Goal: Task Accomplishment & Management: Manage account settings

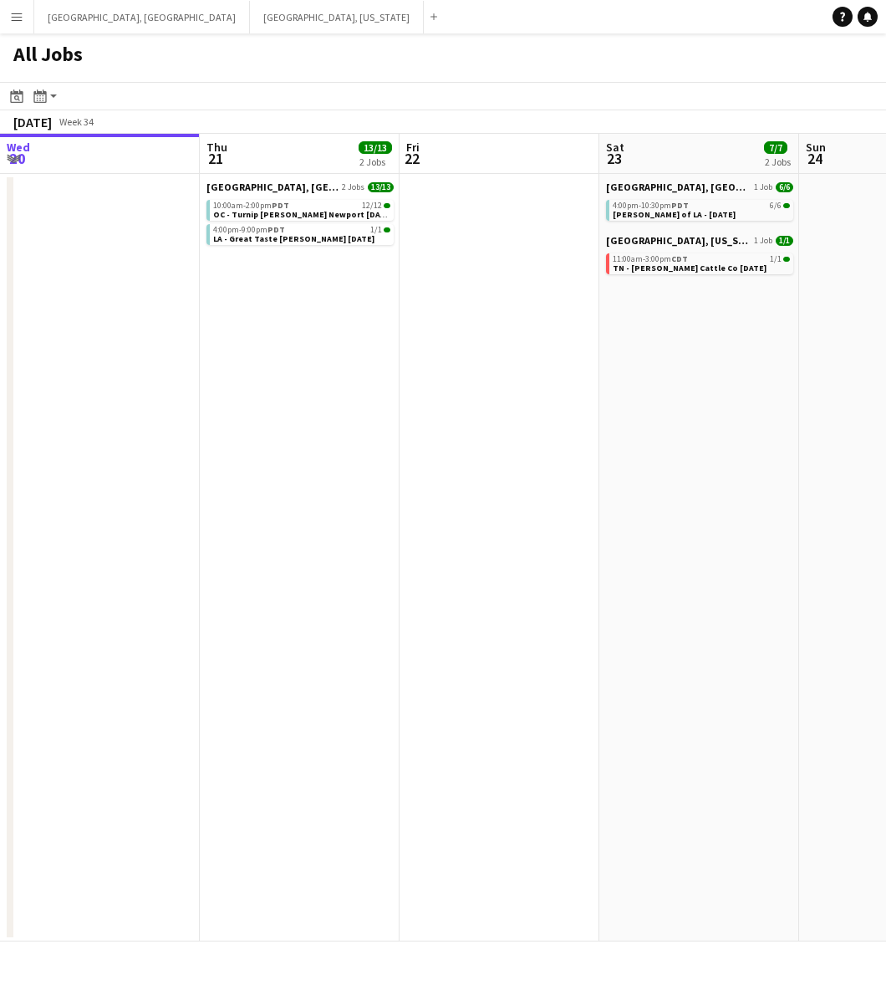
scroll to position [0, 404]
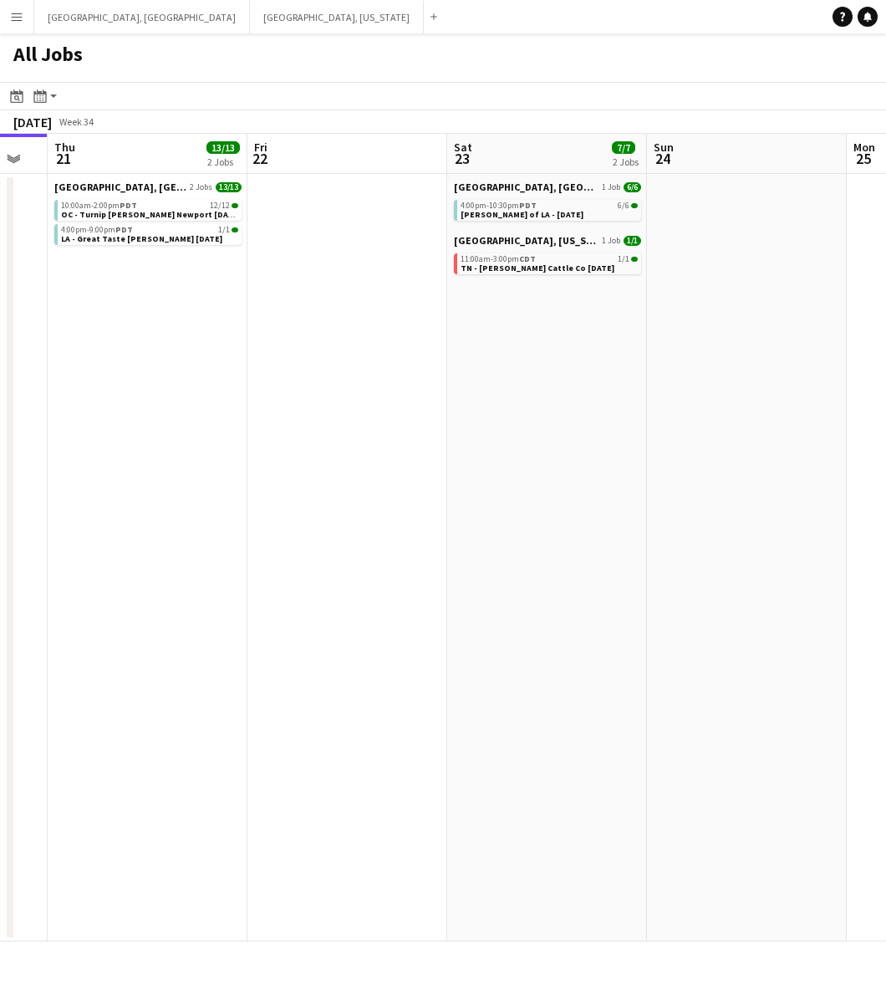
drag, startPoint x: 214, startPoint y: 320, endPoint x: 467, endPoint y: 293, distance: 253.9
click at [467, 293] on app-calendar-viewport "Mon 18 Tue 19 Wed 20 Thu 21 13/13 2 Jobs Fri 22 Sat 23 7/7 2 Jobs Sun 24 Mon 25…" at bounding box center [443, 538] width 886 height 808
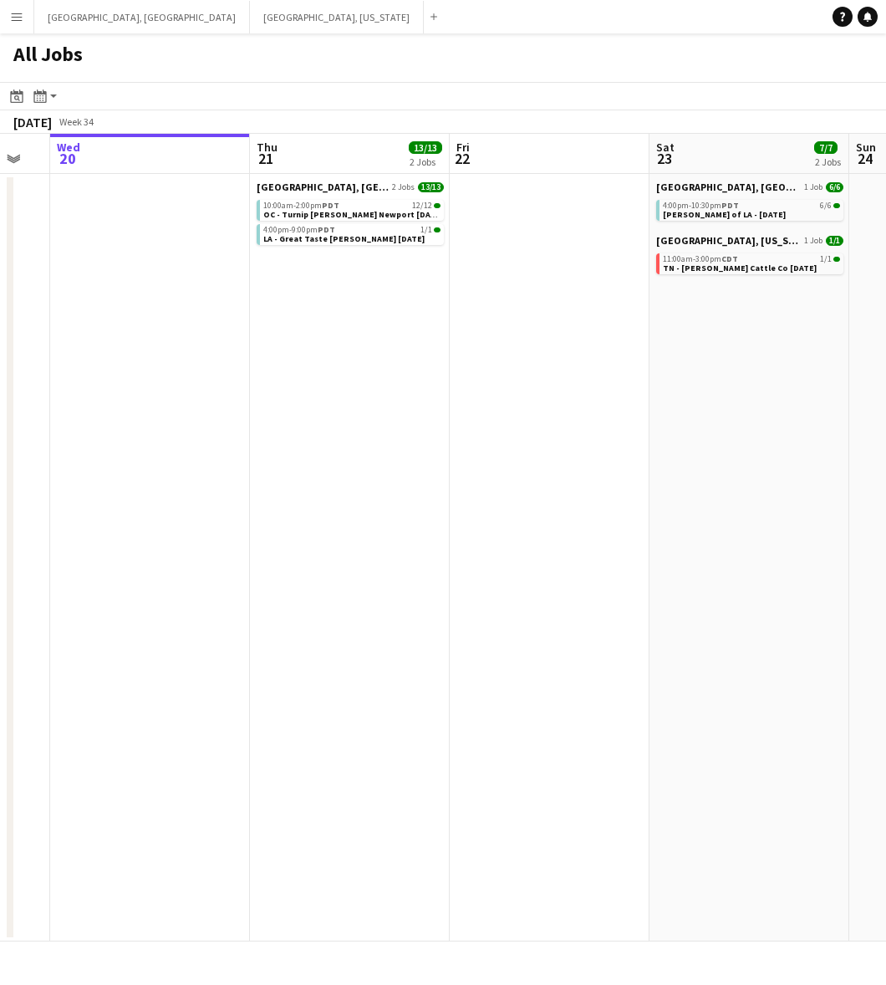
drag, startPoint x: 265, startPoint y: 339, endPoint x: 324, endPoint y: 311, distance: 65.1
click at [448, 308] on app-calendar-viewport "Mon 18 Tue 19 Wed 20 Thu 21 13/13 2 Jobs Fri 22 Sat 23 7/7 2 Jobs Sun 24 Mon 25…" at bounding box center [443, 538] width 886 height 808
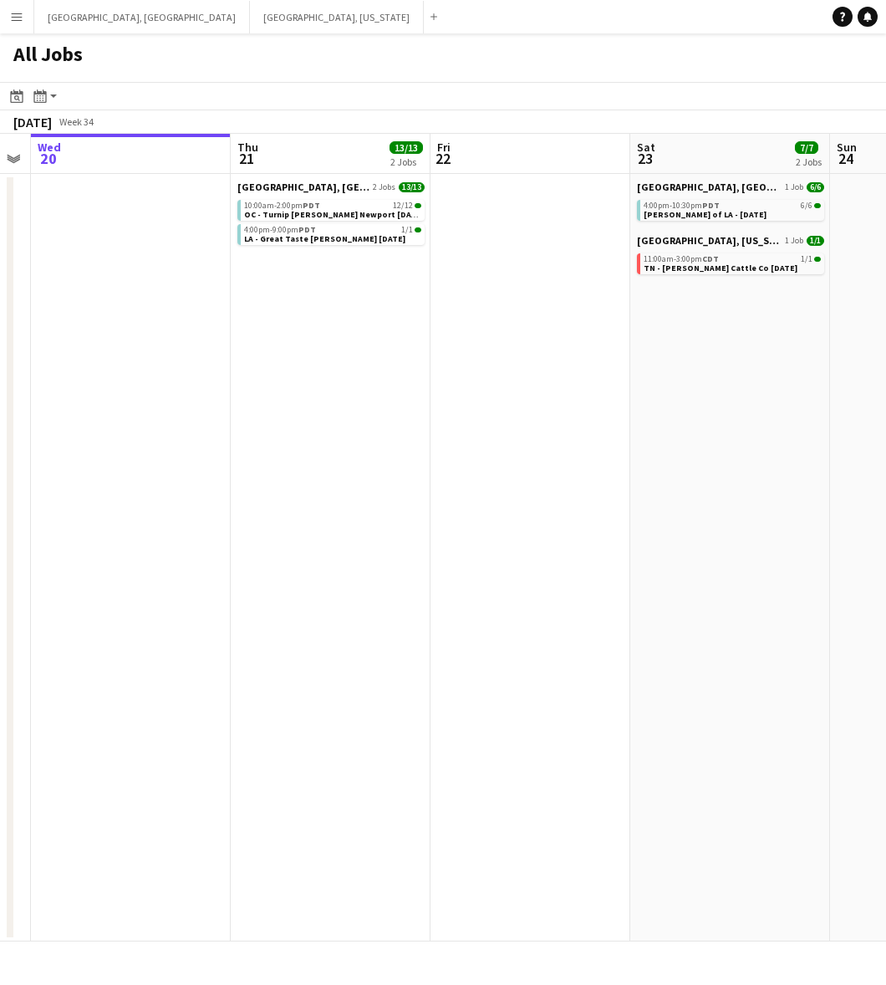
click at [446, 561] on app-date-cell at bounding box center [531, 558] width 200 height 768
click at [323, 278] on app-date-cell "[GEOGRAPHIC_DATA], [GEOGRAPHIC_DATA] 2 Jobs 13/13 10:00am-2:00pm PDT 12/12 OC -…" at bounding box center [331, 558] width 200 height 768
click at [250, 21] on button "[GEOGRAPHIC_DATA], [US_STATE] Close" at bounding box center [337, 17] width 174 height 33
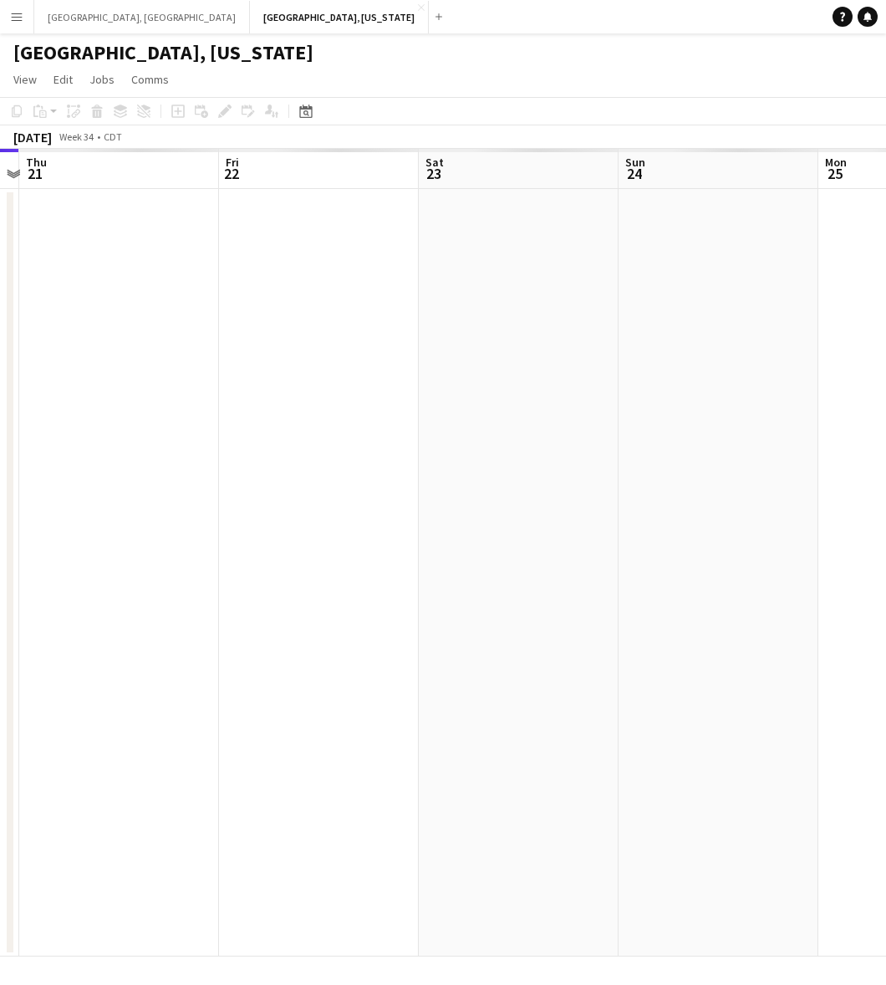
drag, startPoint x: 324, startPoint y: 489, endPoint x: 222, endPoint y: 500, distance: 101.8
click at [223, 500] on app-calendar-viewport "Sun 17 Mon 18 Tue 19 Wed 20 Thu 21 Fri 22 Sat 23 Sun 24 Mon 25 Tue 26" at bounding box center [443, 553] width 886 height 808
drag, startPoint x: 595, startPoint y: 419, endPoint x: 284, endPoint y: 468, distance: 314.1
click at [298, 462] on app-calendar-viewport "Tue 19 Wed 20 Thu 21 Fri 22 Sat 23 Sun 24 Mon 25 Tue 26 Wed 27 Thu 28" at bounding box center [443, 553] width 886 height 808
drag, startPoint x: 608, startPoint y: 404, endPoint x: -99, endPoint y: 616, distance: 737.8
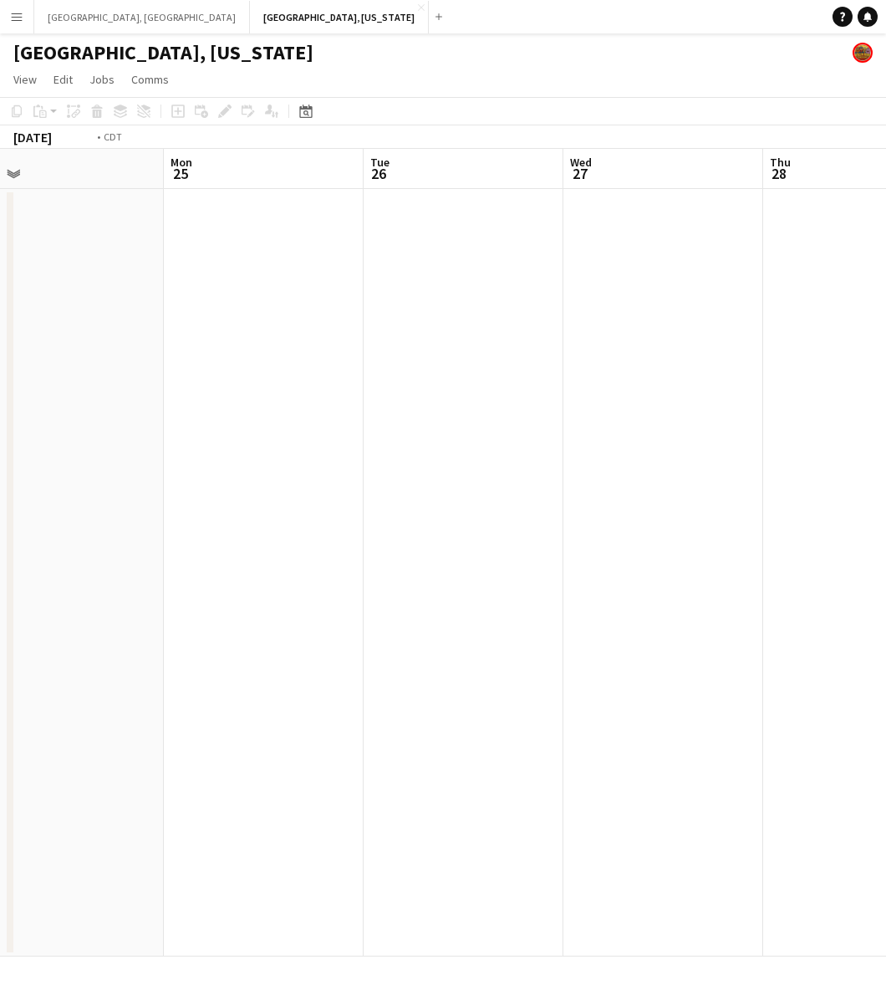
click at [0, 616] on html "Menu Boards Boards Boards All jobs Status Workforce Workforce My Workforce Recr…" at bounding box center [443, 492] width 886 height 985
click at [163, 544] on app-calendar-viewport "Sat 23 1/1 1 Job Sun 24 Mon 25 Tue 26 Wed 27 Thu 28 Fri 29 Sat 30 Sun 31 Mon 1 …" at bounding box center [443, 553] width 886 height 808
drag, startPoint x: 345, startPoint y: 489, endPoint x: 396, endPoint y: 465, distance: 56.5
click at [177, 524] on app-calendar-viewport "Wed 27 Thu 28 Fri 29 Sat 30 Sun 31 Mon 1 Tue 2 Wed 3 Thu 4 Fri 5" at bounding box center [443, 553] width 886 height 808
drag, startPoint x: 416, startPoint y: 458, endPoint x: 373, endPoint y: 457, distance: 43.5
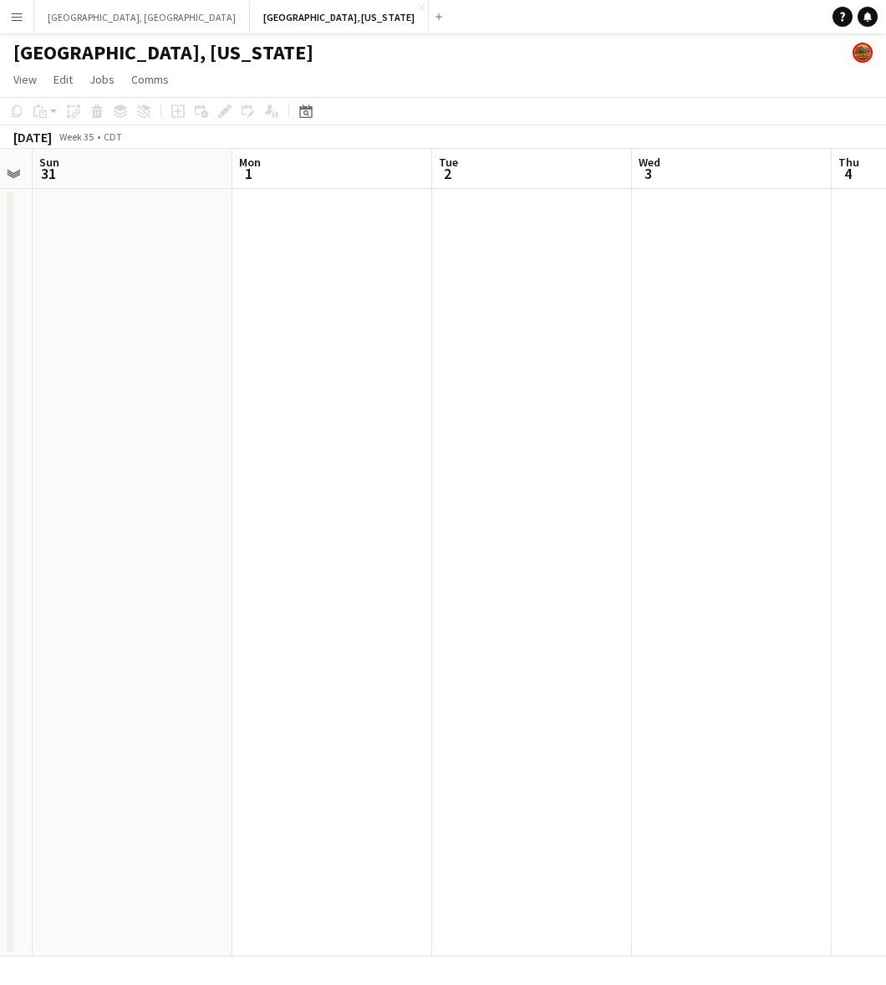
click at [185, 507] on app-calendar-viewport "Wed 27 Thu 28 Fri 29 Sat 30 Sun 31 Mon 1 Tue 2 Wed 3 Thu 4 Fri 5" at bounding box center [443, 553] width 886 height 808
drag, startPoint x: 366, startPoint y: 457, endPoint x: 181, endPoint y: 498, distance: 189.3
click at [181, 498] on app-calendar-viewport "Fri 29 Sat 30 Sun 31 Mon 1 Tue 2 Wed 3 Thu 4 Fri 5 Sat 6 Sun 7" at bounding box center [443, 553] width 886 height 808
drag, startPoint x: 625, startPoint y: 407, endPoint x: 276, endPoint y: 479, distance: 356.0
click at [276, 477] on app-calendar-viewport "Fri 29 Sat 30 Sun 31 Mon 1 Tue 2 Wed 3 Thu 4 Fri 5 Sat 6 Sun 7" at bounding box center [443, 553] width 886 height 808
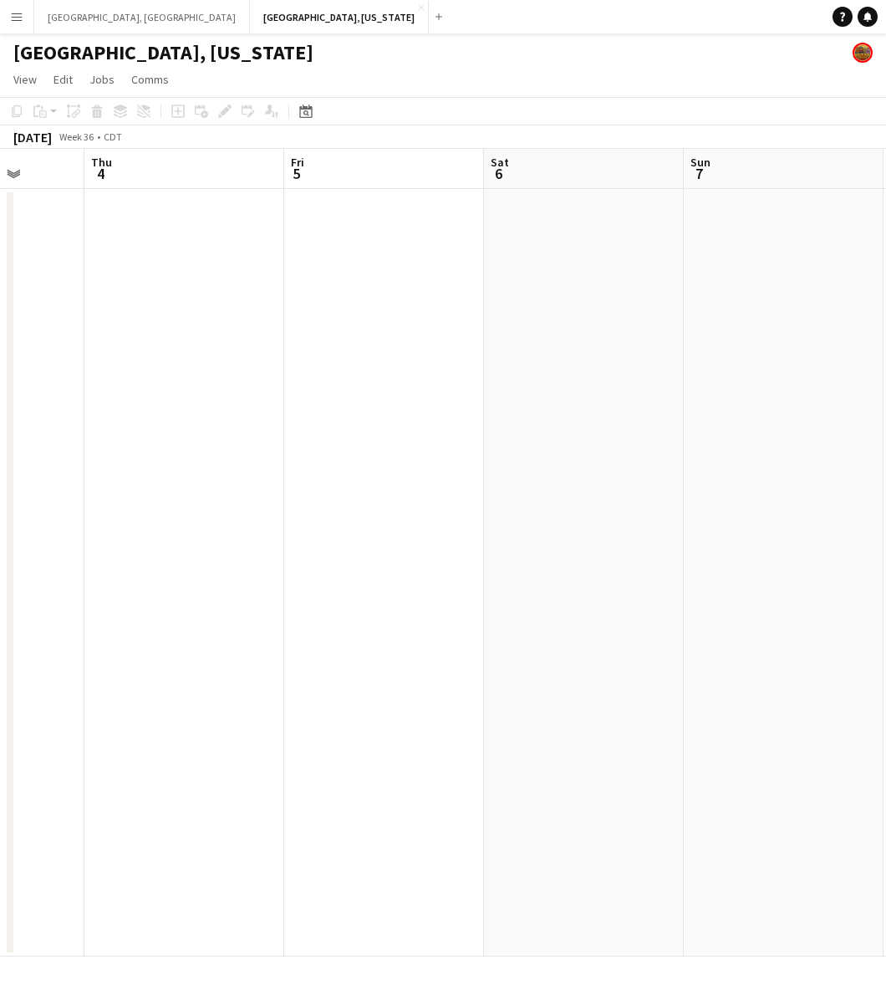
click at [286, 495] on app-calendar-viewport "Sun 31 Mon 1 Tue 2 Wed 3 Thu 4 Fri 5 Sat 6 Sun 7 Mon 8 Tue 9" at bounding box center [443, 553] width 886 height 808
click at [285, 487] on app-calendar-viewport "Tue 2 Wed 3 Thu 4 Fri 5 Sat 6 Sun 7 Mon 8 Tue 9 Wed 10 Thu 11" at bounding box center [443, 553] width 886 height 808
drag, startPoint x: 532, startPoint y: 441, endPoint x: 261, endPoint y: 478, distance: 273.5
click at [242, 481] on app-calendar-viewport "Thu 4 Fri 5 Sat 6 Sun 7 Mon 8 Tue 9 Wed 10 Thu 11 Fri 12 Sat 13 1/10 1 Job 5:30…" at bounding box center [443, 553] width 886 height 808
click at [299, 454] on app-calendar-viewport "Sat 6 Sun 7 Mon 8 Tue 9 Wed 10 Thu 11 Fri 12 Sat 13 1/10 1 Job Sun 14 Mon 15 5:…" at bounding box center [443, 553] width 886 height 808
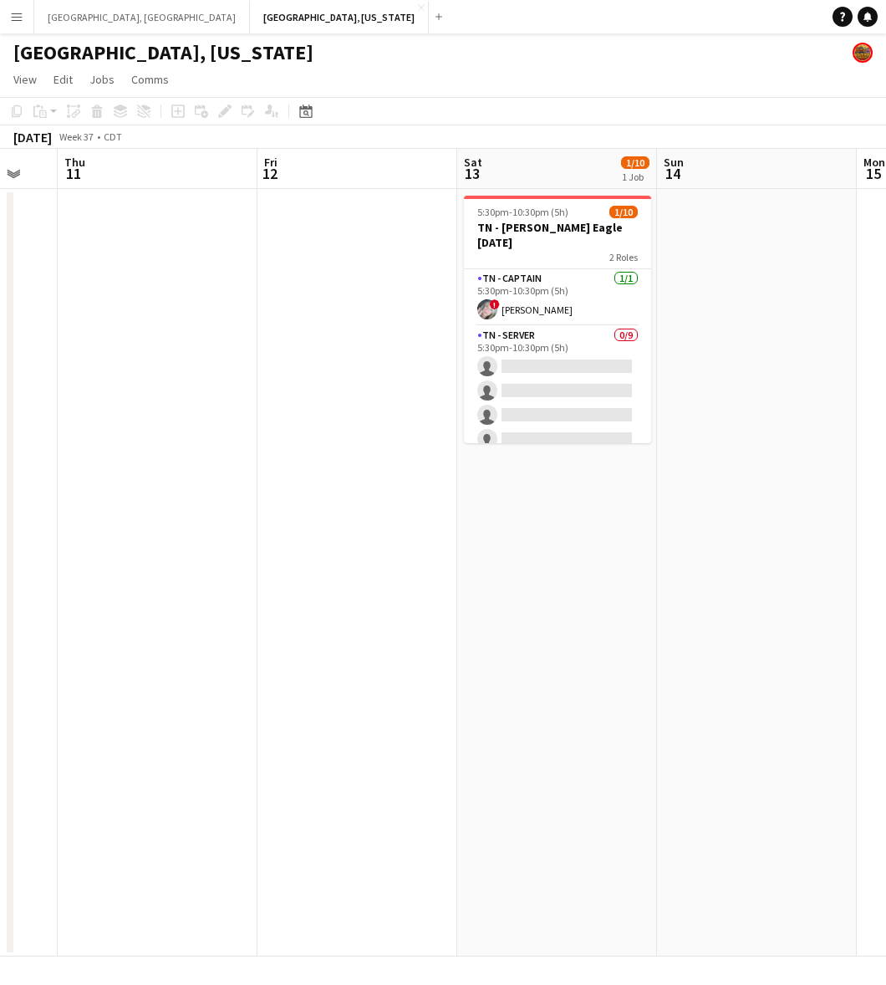
scroll to position [0, 591]
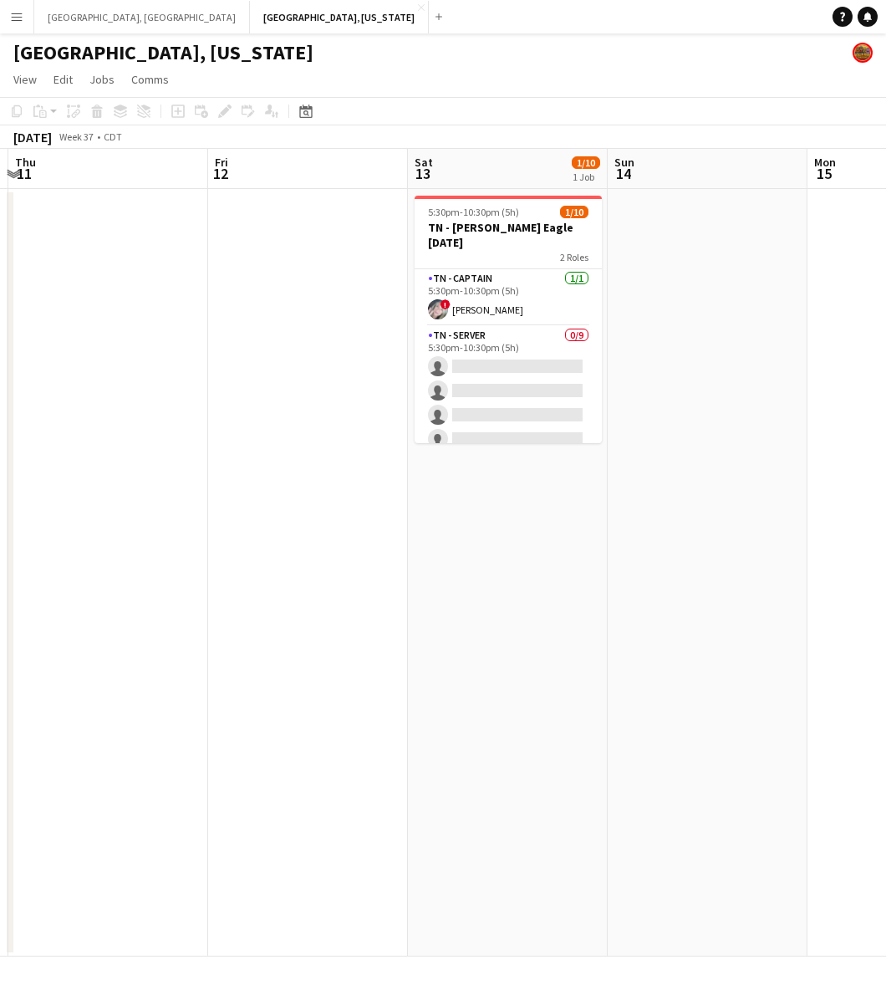
drag, startPoint x: 381, startPoint y: 440, endPoint x: 373, endPoint y: 441, distance: 8.4
click at [373, 441] on app-calendar-viewport "Mon 8 Tue 9 Wed 10 Thu 11 Fri 12 Sat 13 1/10 1 Job Sun 14 Mon 15 Tue 16 Wed 17 …" at bounding box center [443, 553] width 886 height 808
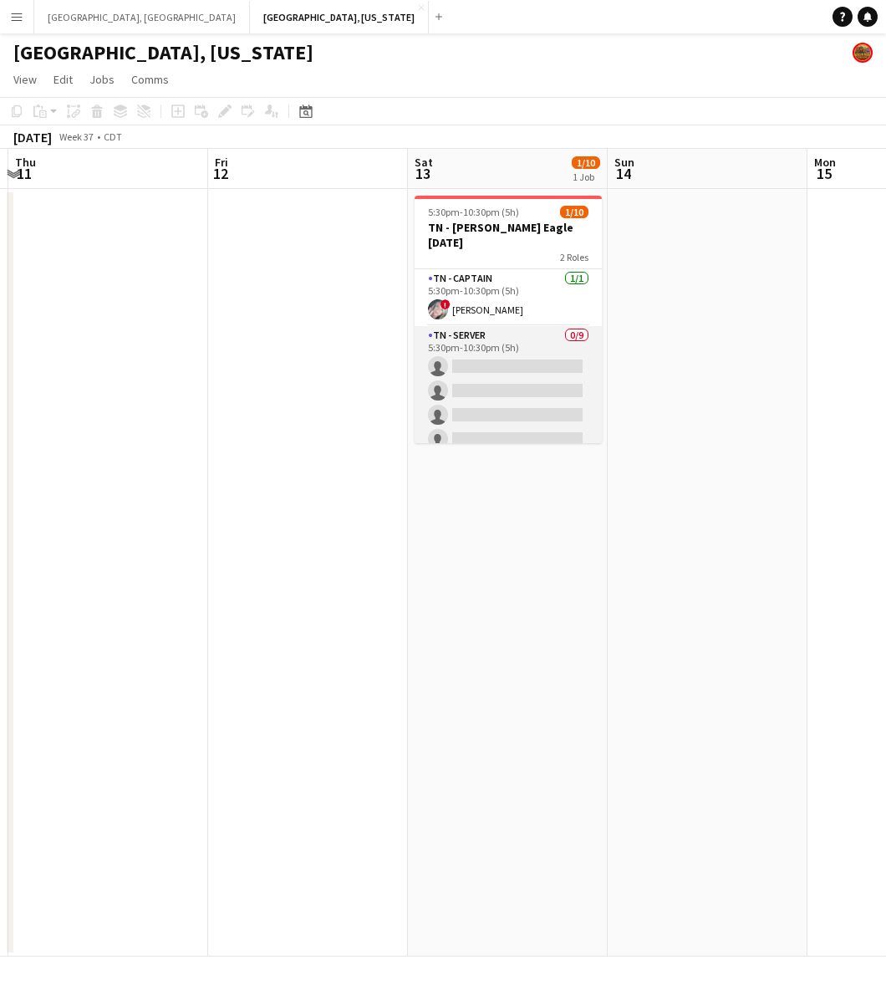
click at [540, 375] on app-card-role "TN - Server 0/9 5:30pm-10:30pm (5h) single-neutral-actions single-neutral-actio…" at bounding box center [508, 451] width 187 height 251
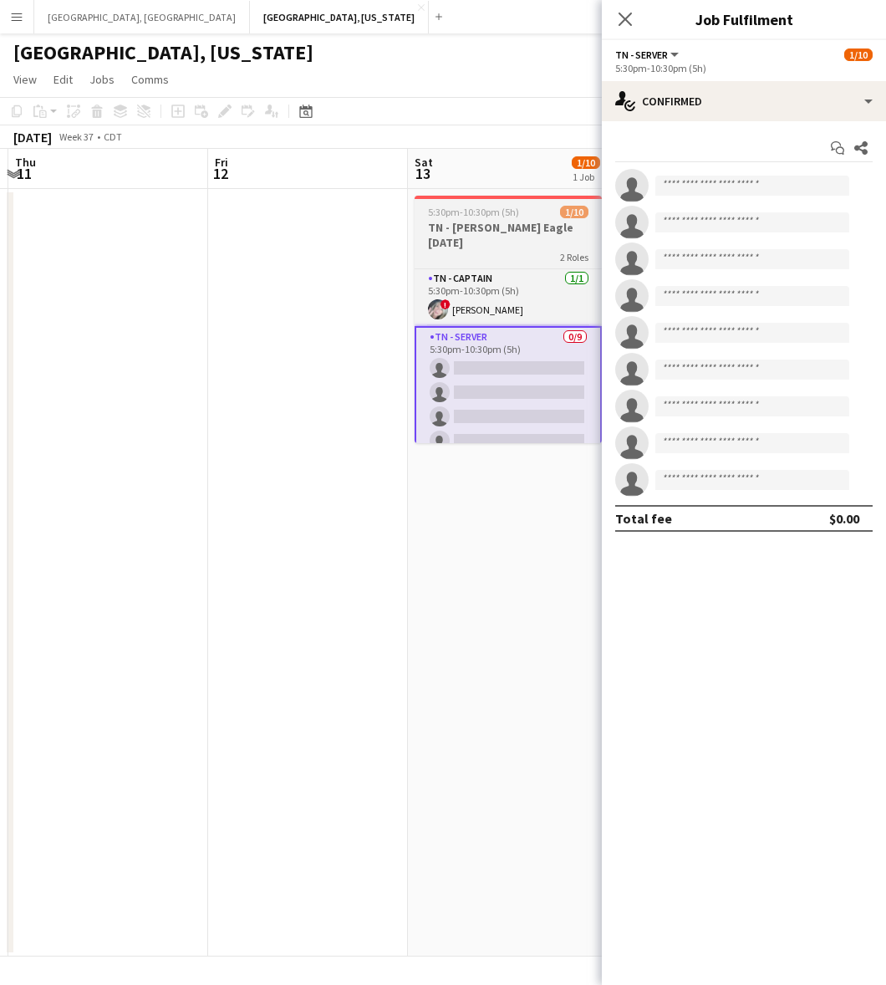
click at [554, 227] on h3 "TN - [PERSON_NAME] Eagle [DATE]" at bounding box center [508, 235] width 187 height 30
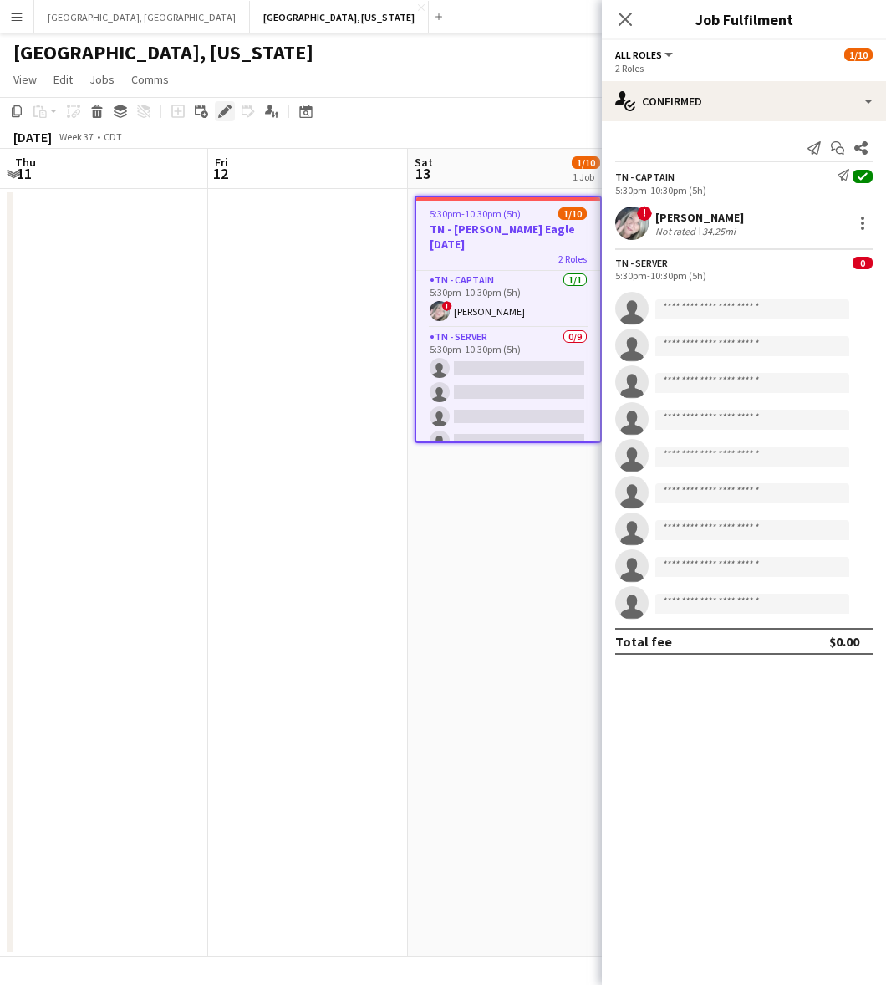
click at [222, 110] on icon "Edit" at bounding box center [224, 111] width 13 height 13
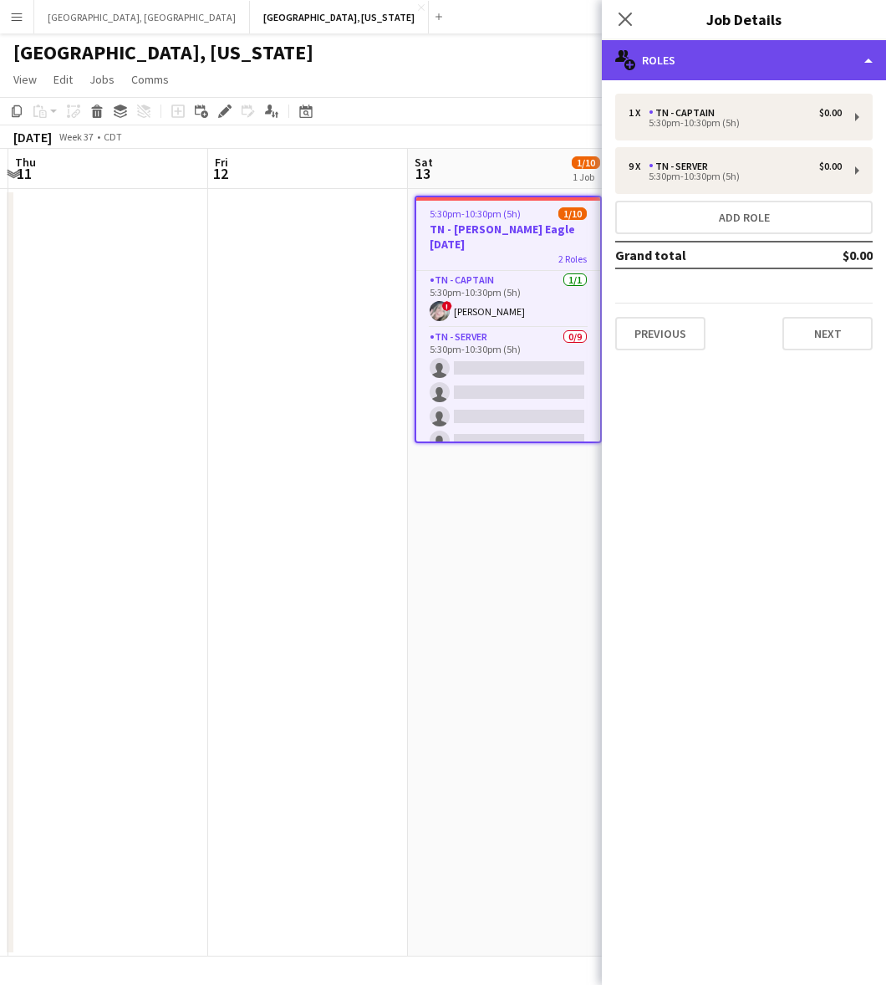
click at [758, 55] on div "multiple-users-add Roles" at bounding box center [744, 60] width 284 height 40
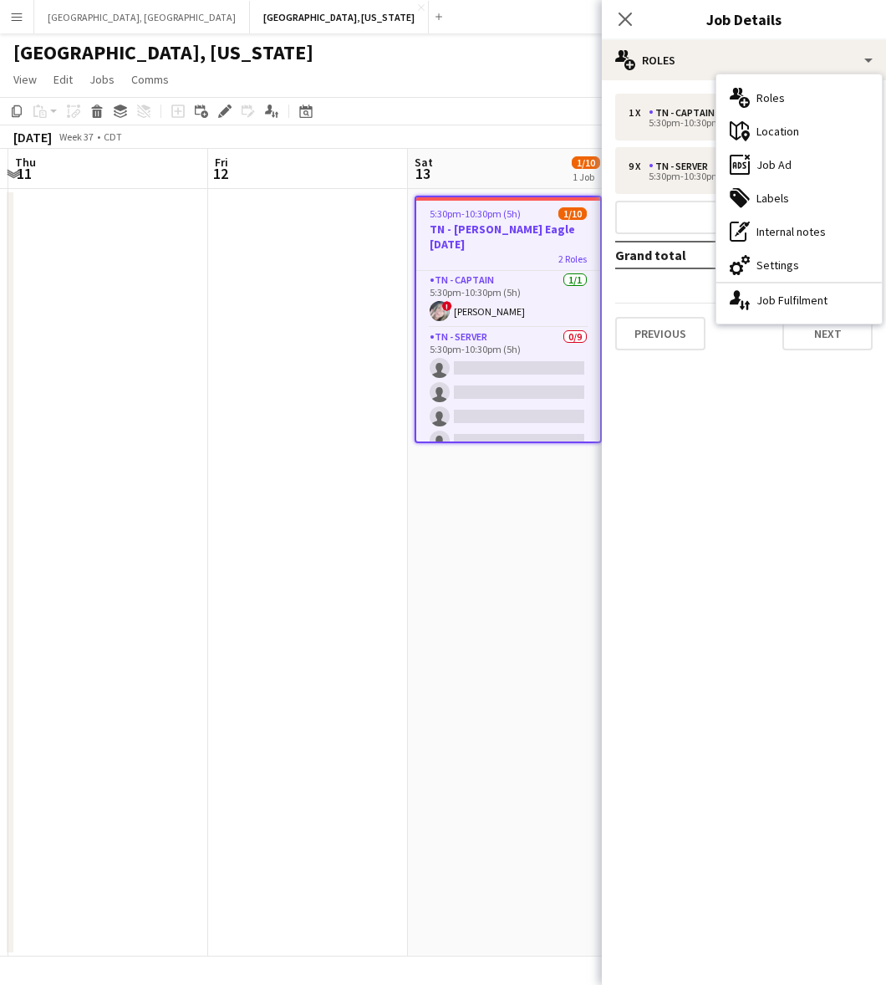
click at [799, 163] on div "ads-window Job Ad" at bounding box center [800, 164] width 166 height 33
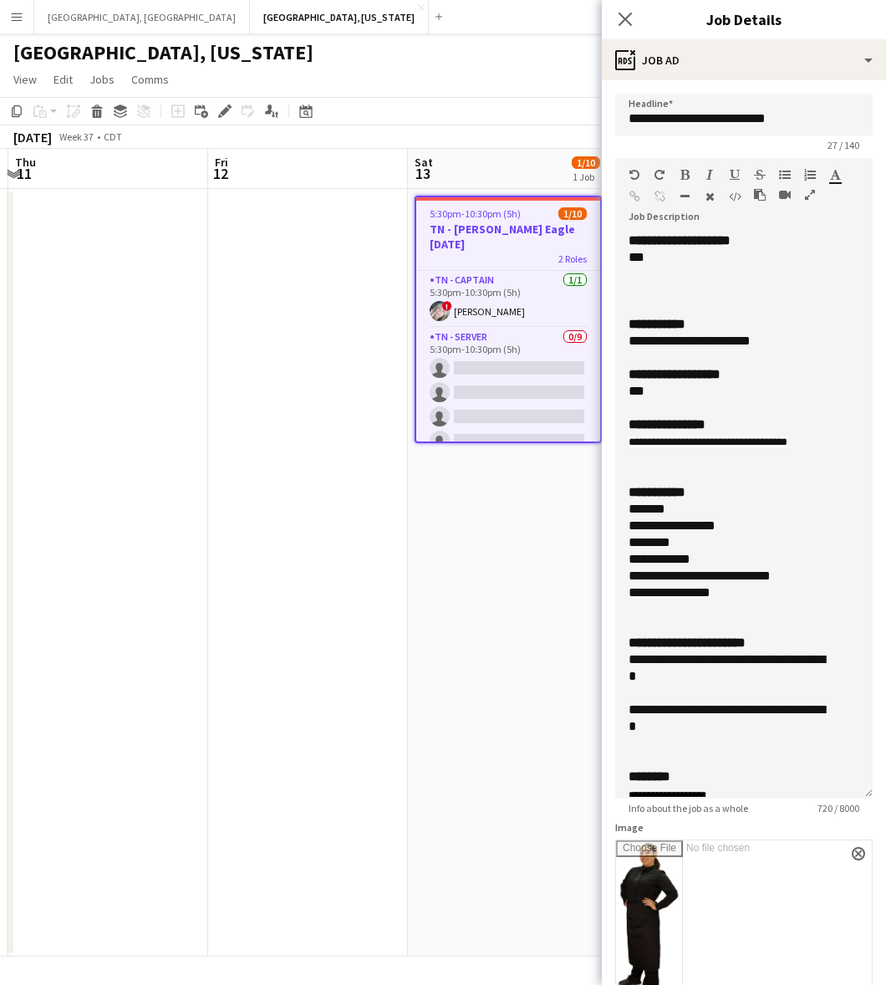
drag, startPoint x: 865, startPoint y: 322, endPoint x: 803, endPoint y: 828, distance: 509.8
click at [805, 799] on div "**********" at bounding box center [744, 515] width 258 height 566
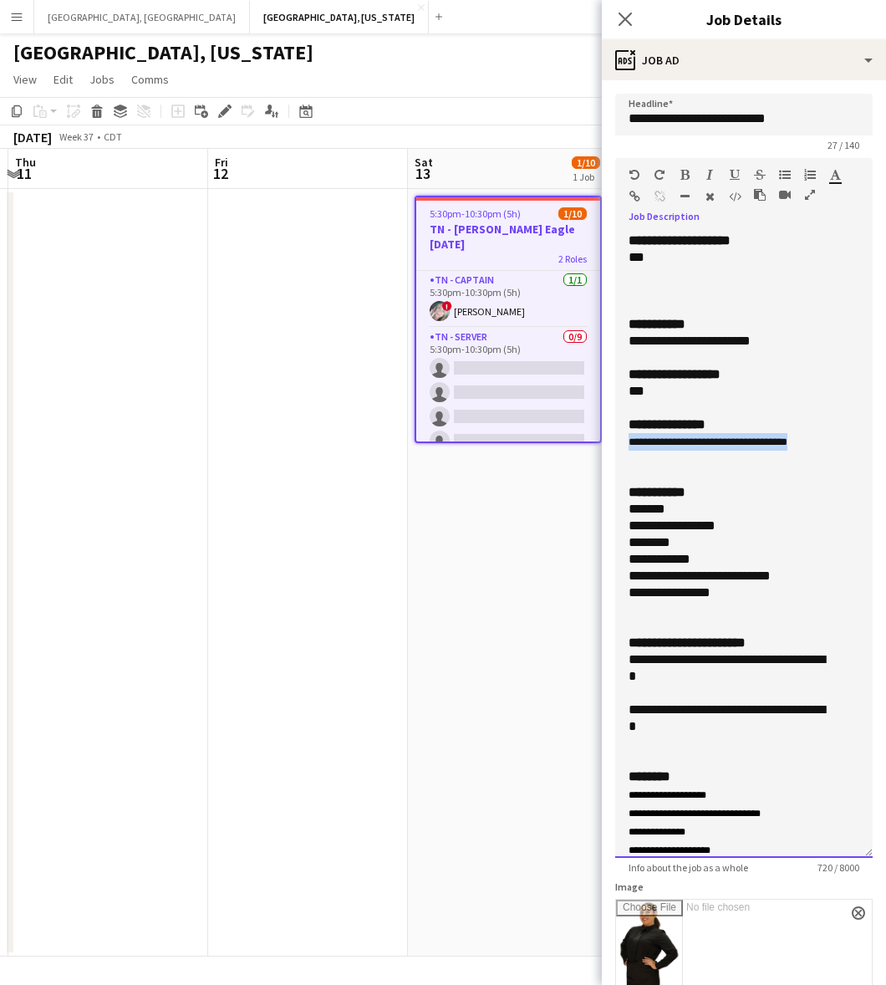
drag, startPoint x: 832, startPoint y: 443, endPoint x: 625, endPoint y: 444, distance: 206.5
click at [625, 444] on div "**********" at bounding box center [744, 544] width 258 height 625
copy span "**********"
click at [629, 436] on div "**********" at bounding box center [729, 442] width 200 height 18
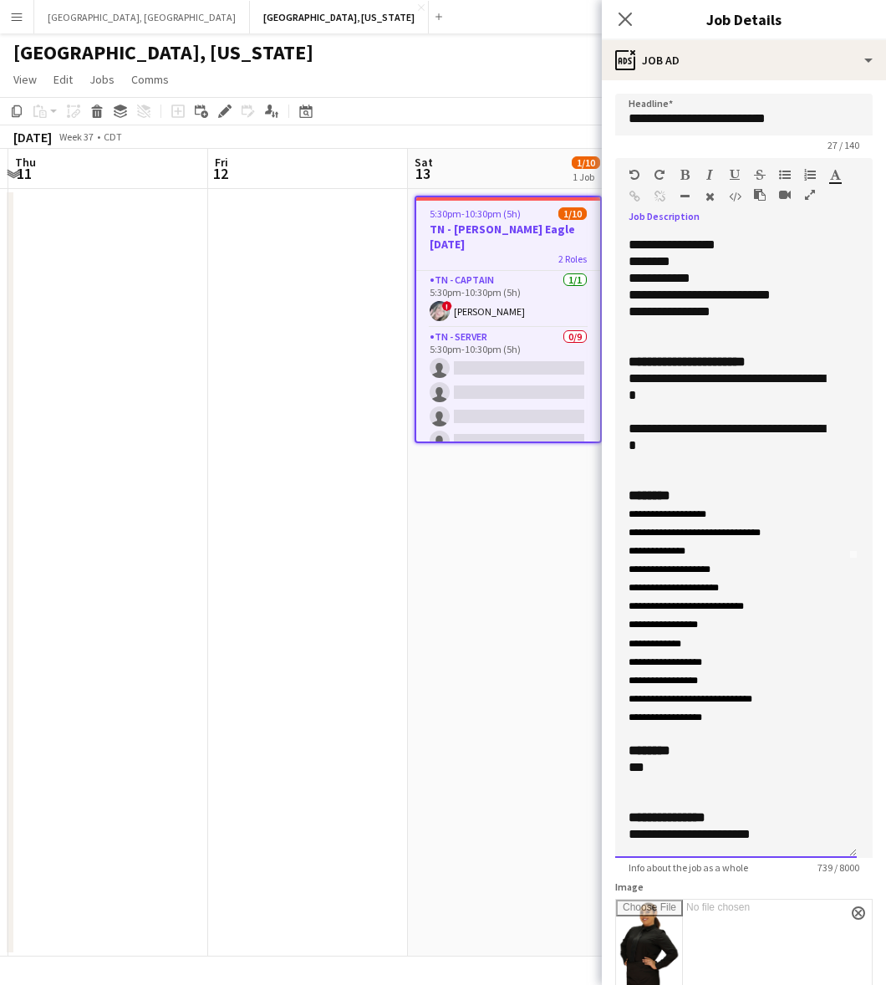
scroll to position [462, 0]
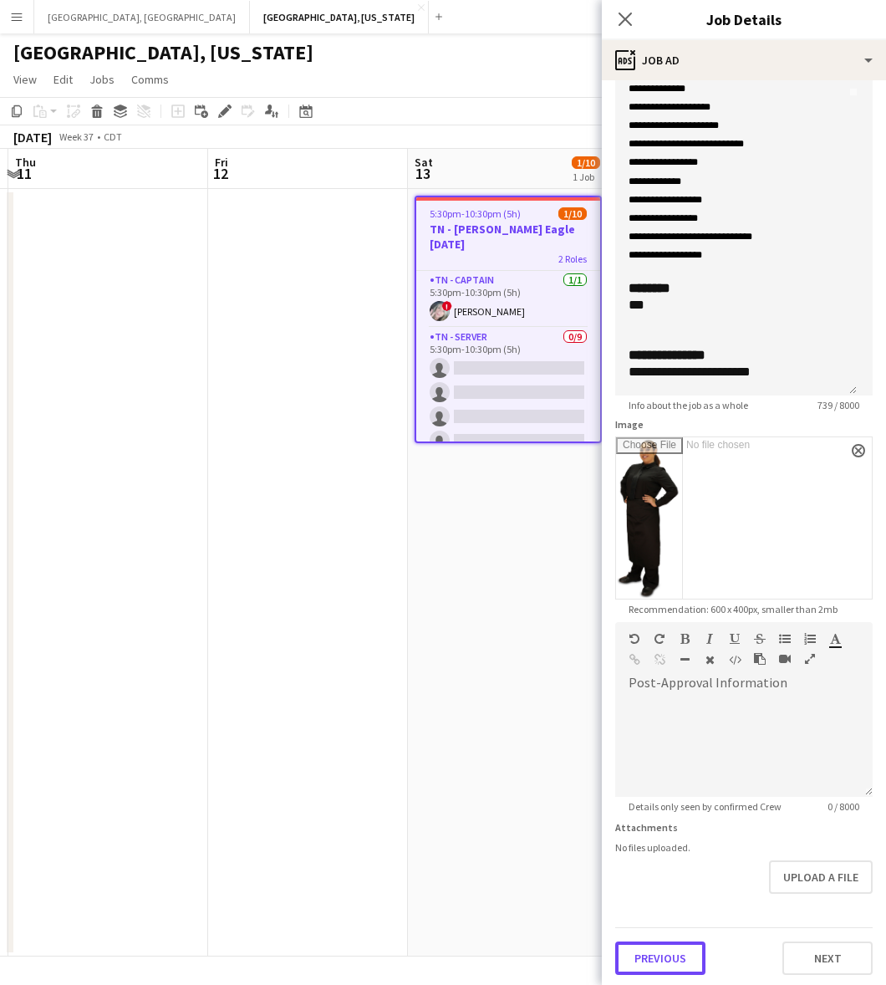
click at [680, 952] on button "Previous" at bounding box center [660, 958] width 90 height 33
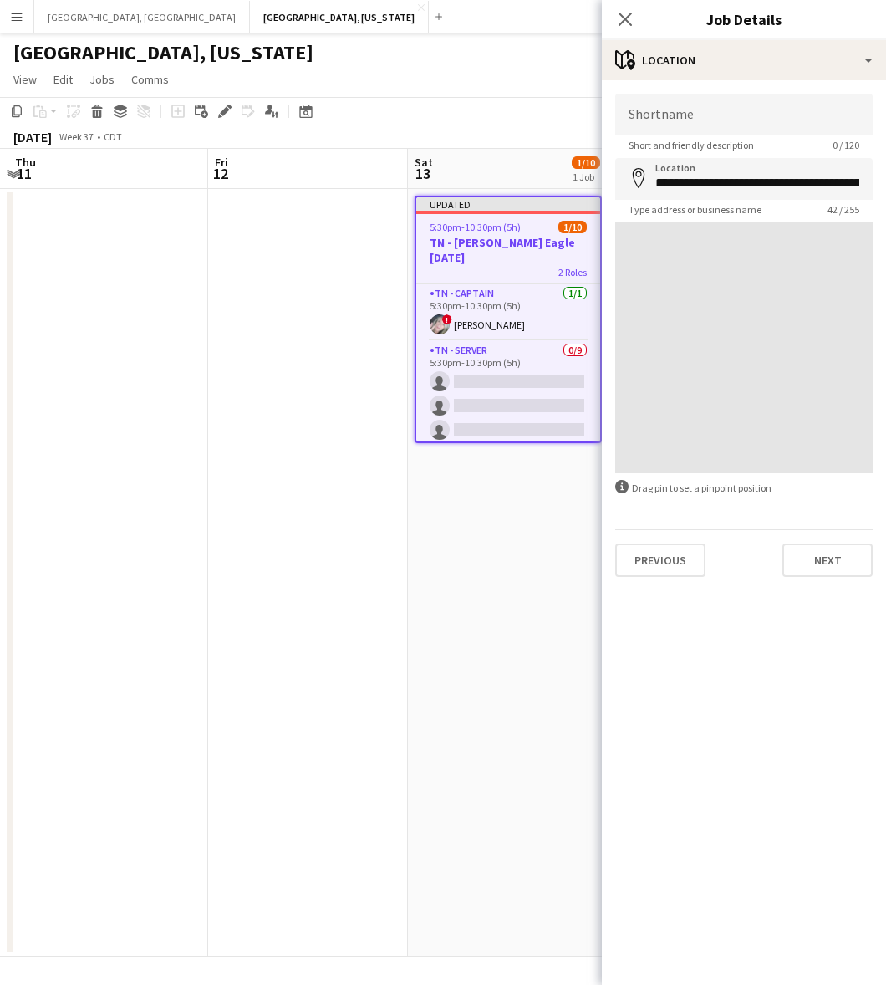
scroll to position [0, 0]
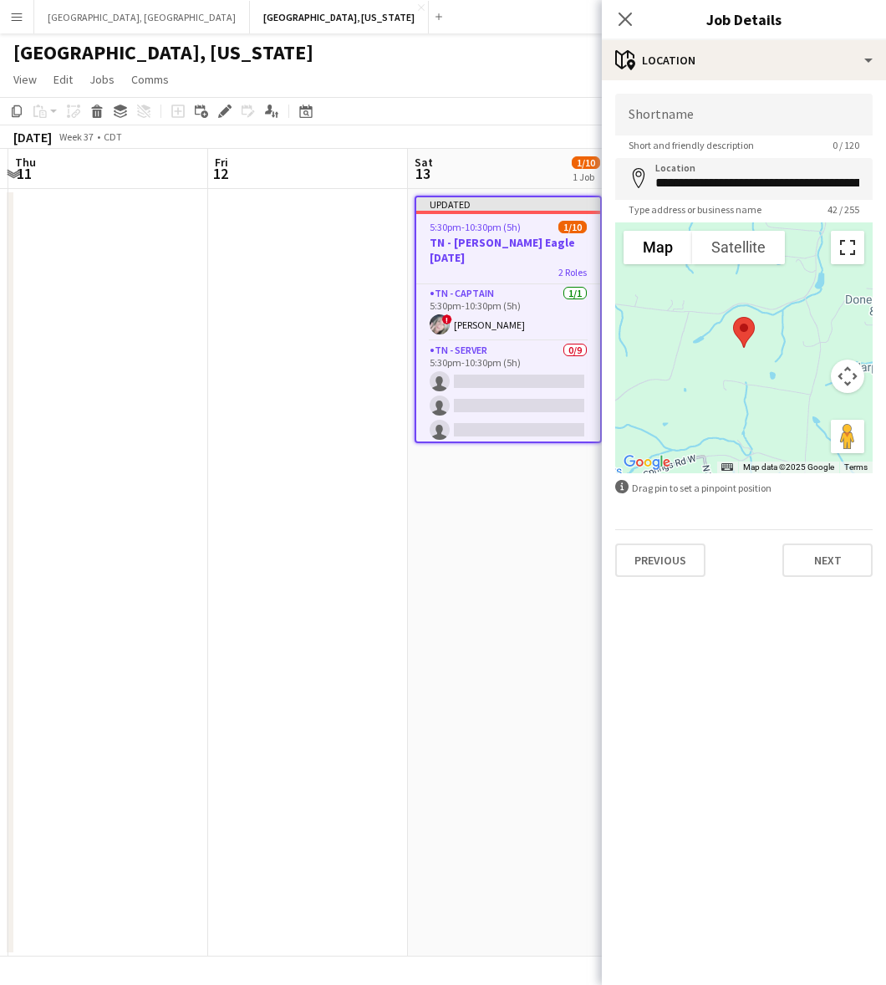
click at [849, 248] on button "Toggle fullscreen view" at bounding box center [847, 247] width 33 height 33
click at [768, 238] on button "Satellite" at bounding box center [738, 247] width 93 height 33
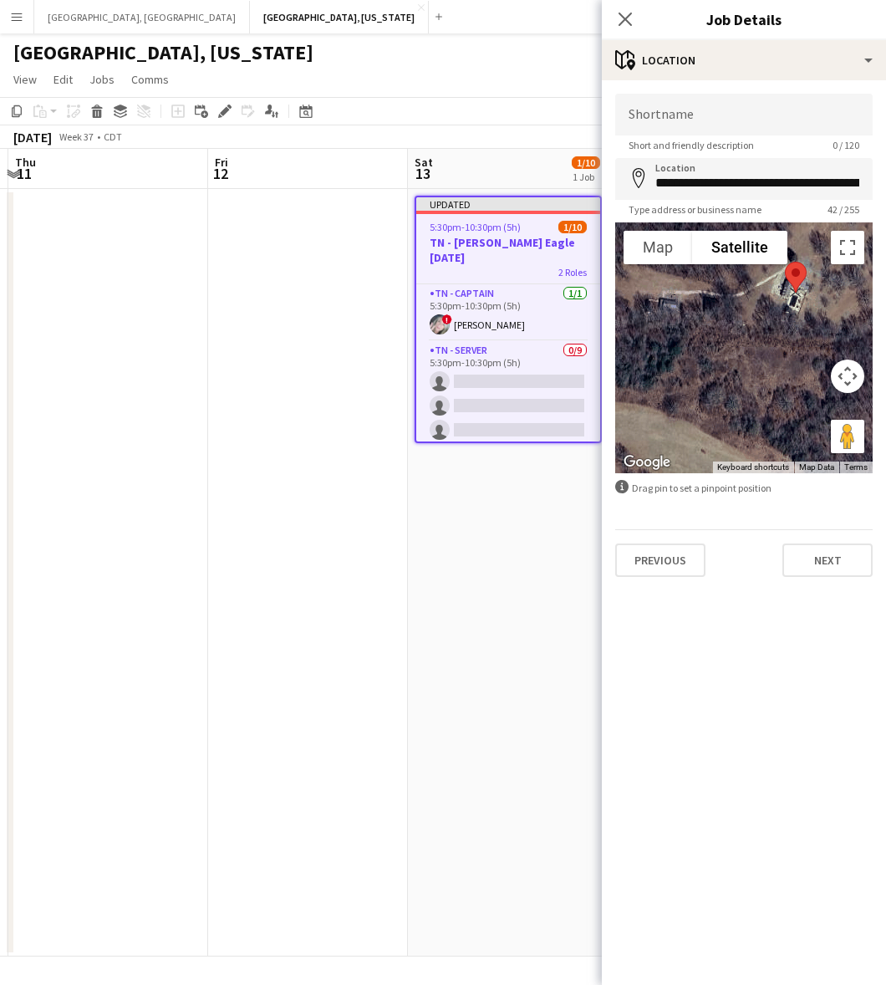
drag, startPoint x: 670, startPoint y: 287, endPoint x: 799, endPoint y: 272, distance: 130.5
click at [799, 272] on img at bounding box center [795, 277] width 35 height 44
click at [702, 121] on input "Shortname" at bounding box center [744, 115] width 258 height 42
type input "**********"
click at [774, 727] on mat-expansion-panel "**********" at bounding box center [744, 532] width 284 height 905
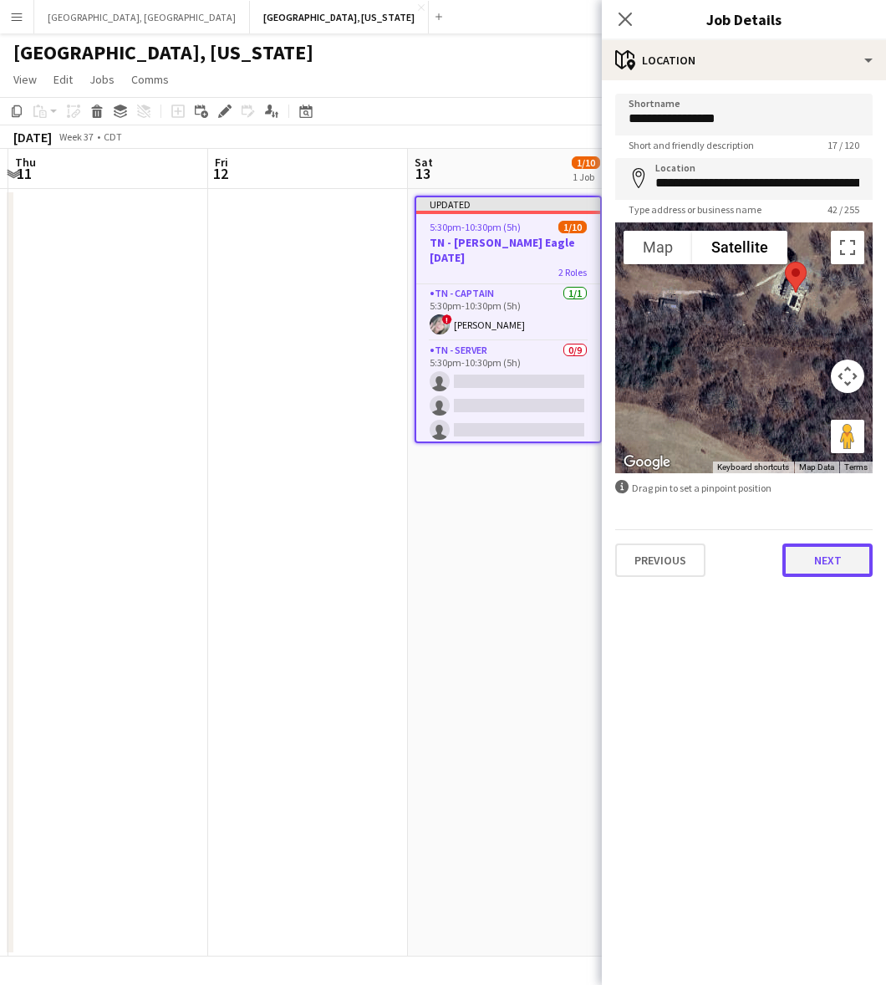
click at [816, 557] on button "Next" at bounding box center [828, 560] width 90 height 33
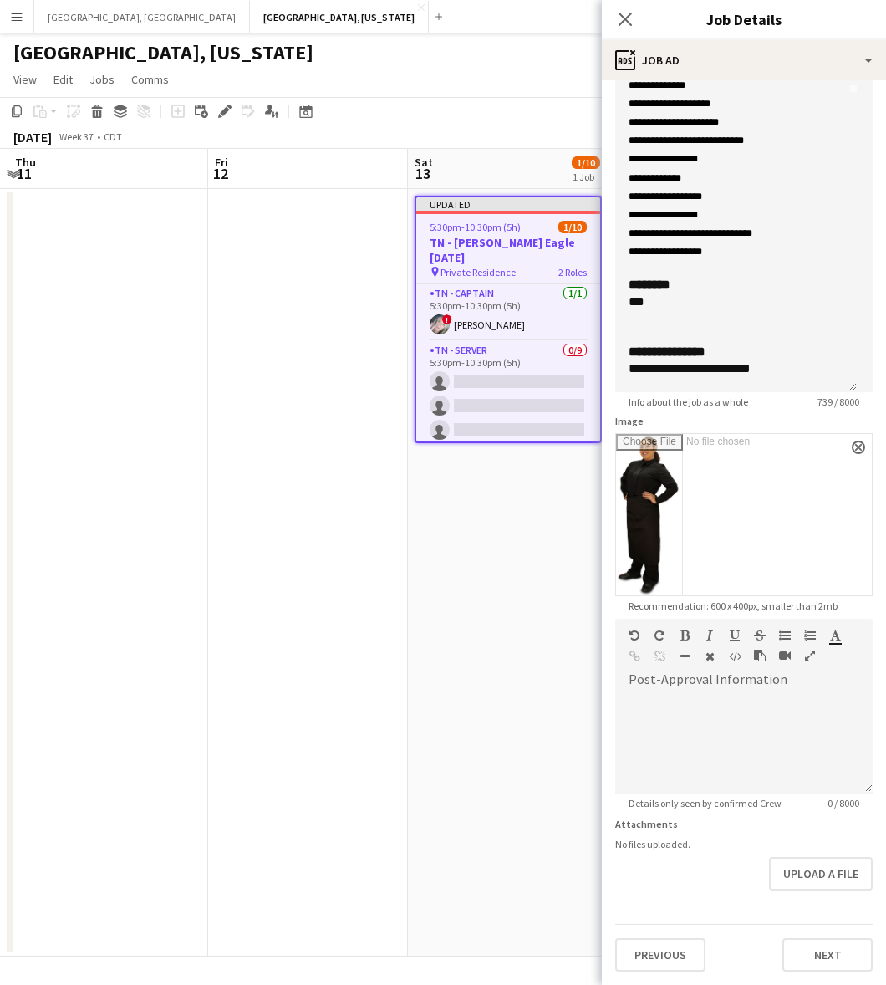
scroll to position [523, 0]
